Goal: Information Seeking & Learning: Learn about a topic

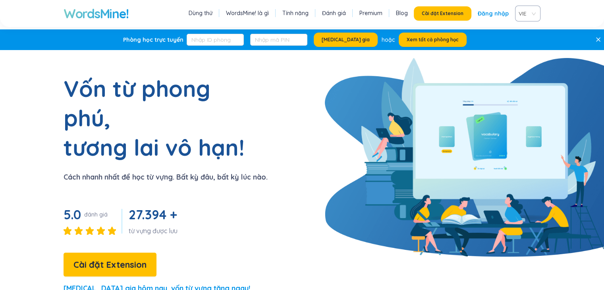
click at [299, 14] on link "Tính năng" at bounding box center [295, 13] width 26 height 8
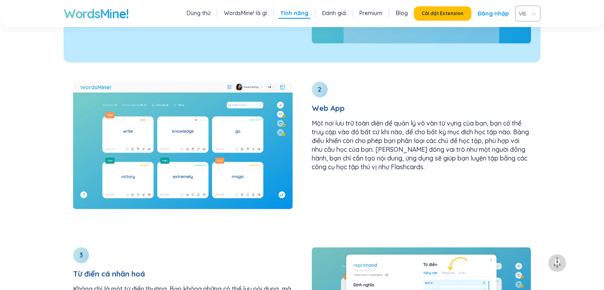
scroll to position [1079, 0]
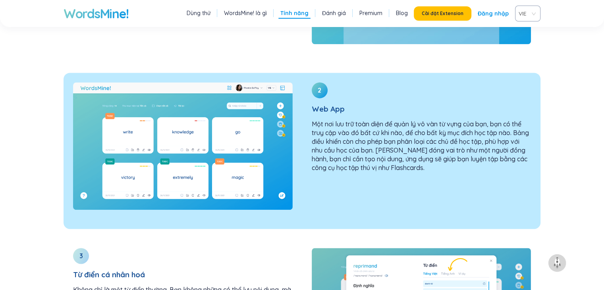
click at [358, 120] on p "Một nơi lưu trữ toàn diện để quản lý vô vàn từ vựng của bạn, bạn có thể truy cậ…" at bounding box center [422, 146] width 220 height 52
click at [245, 91] on img at bounding box center [183, 145] width 220 height 127
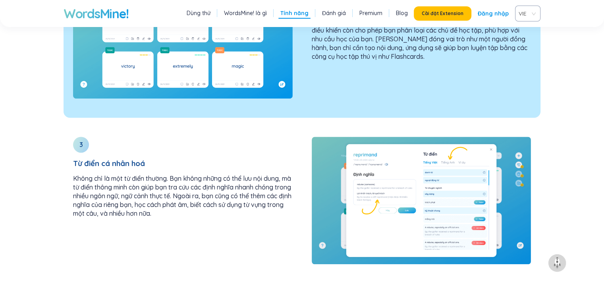
scroll to position [1189, 0]
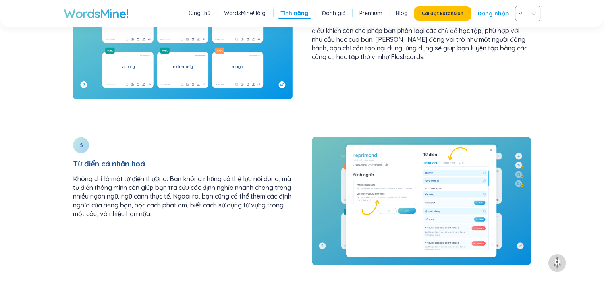
click at [210, 14] on link "Dùng thử" at bounding box center [199, 13] width 24 height 8
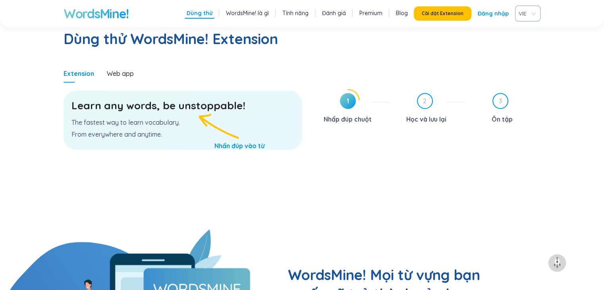
scroll to position [411, 0]
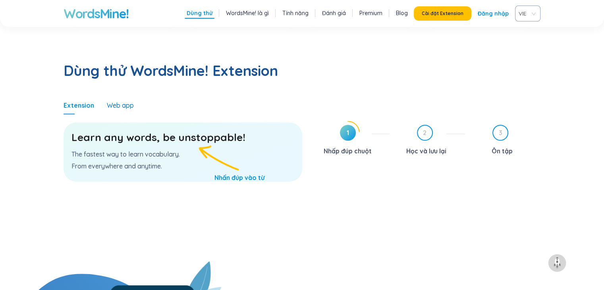
click at [121, 101] on div "Web app" at bounding box center [120, 105] width 27 height 9
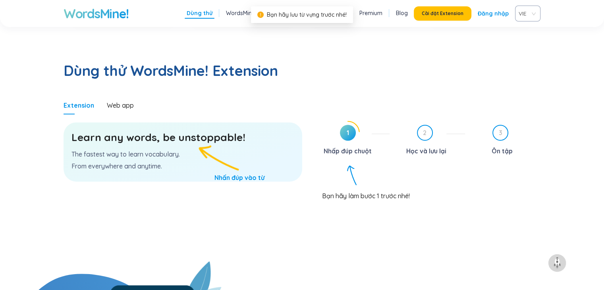
click at [349, 145] on div "Nhấp đúp chuột" at bounding box center [348, 151] width 48 height 13
click at [423, 126] on span "2" at bounding box center [425, 133] width 14 height 14
click at [488, 125] on div "3 Ôn tập" at bounding box center [505, 141] width 69 height 33
